Goal: Find specific page/section: Locate a particular part of the current website

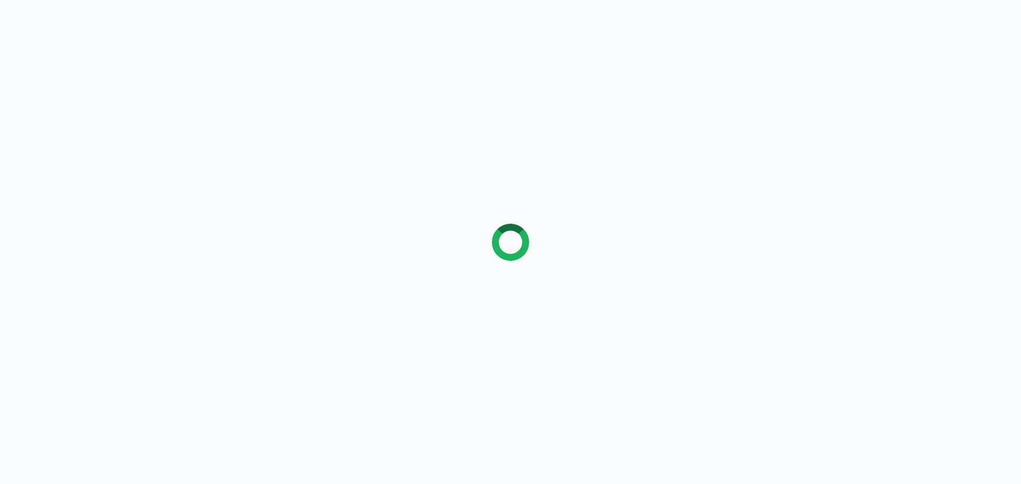
click at [109, 156] on div at bounding box center [510, 242] width 1021 height 484
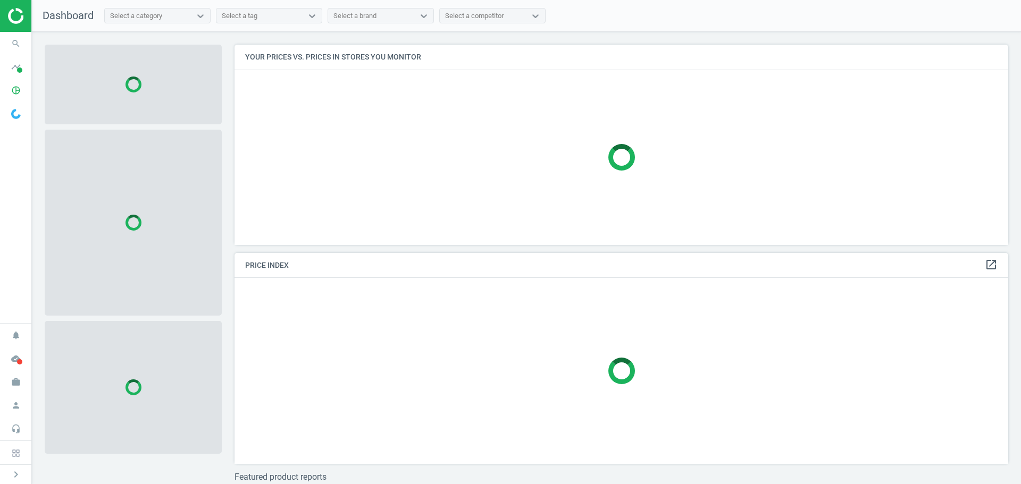
scroll to position [216, 782]
click at [18, 39] on icon "search" at bounding box center [16, 43] width 20 height 20
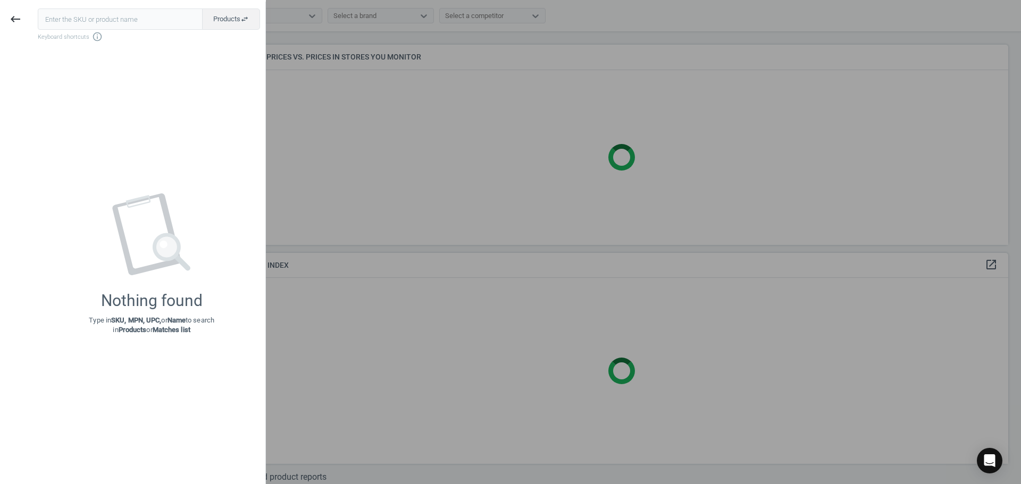
click at [69, 20] on input "text" at bounding box center [120, 19] width 165 height 21
type input "11980955"
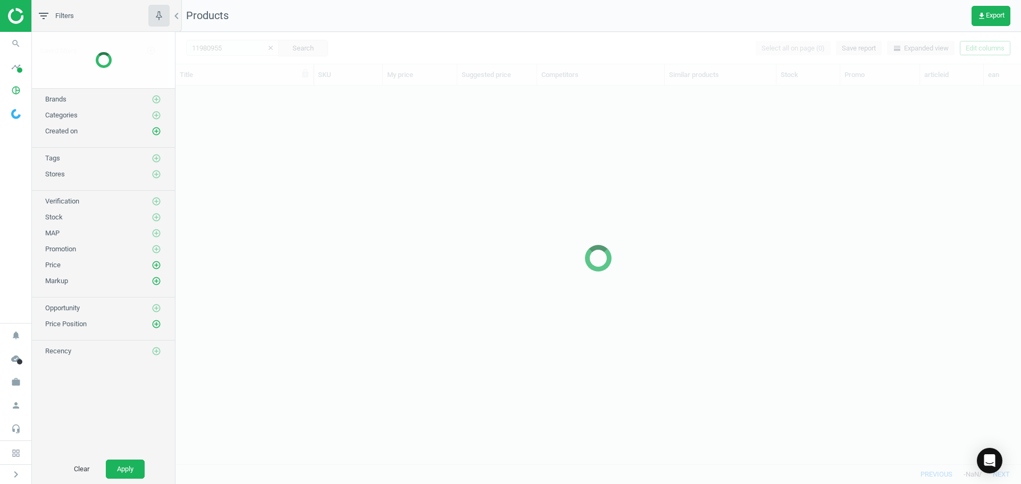
scroll to position [363, 837]
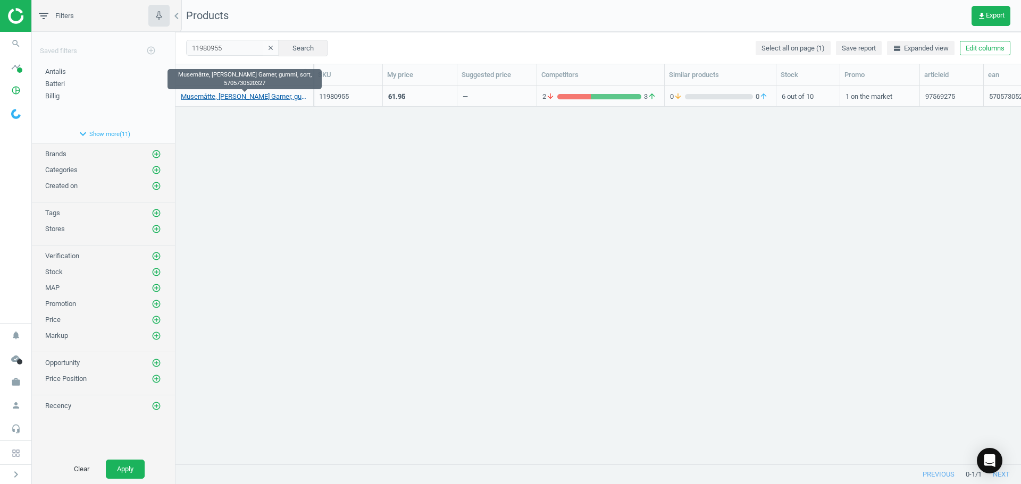
click at [285, 98] on link "Musemåtte, [PERSON_NAME] Gamer, gummi, sort, 5705730520327" at bounding box center [244, 97] width 127 height 10
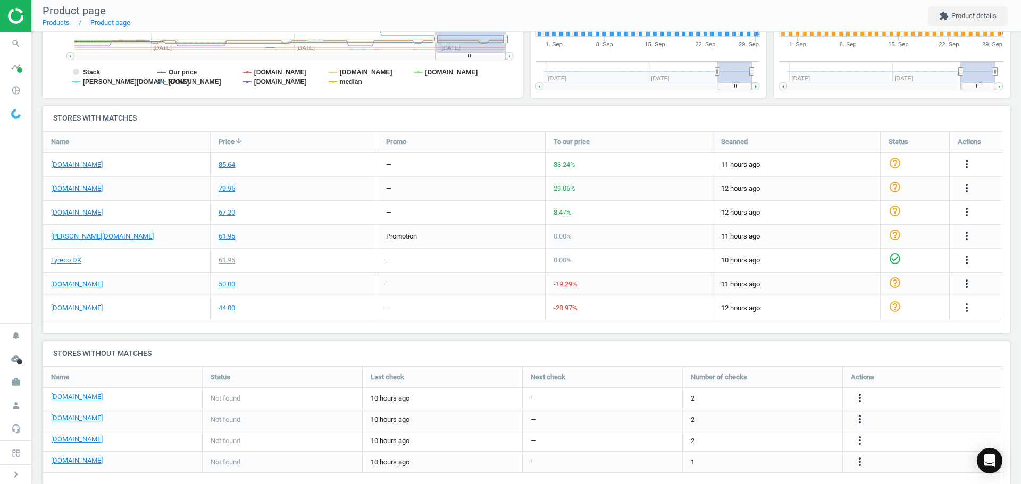
scroll to position [306, 0]
